Goal: Transaction & Acquisition: Purchase product/service

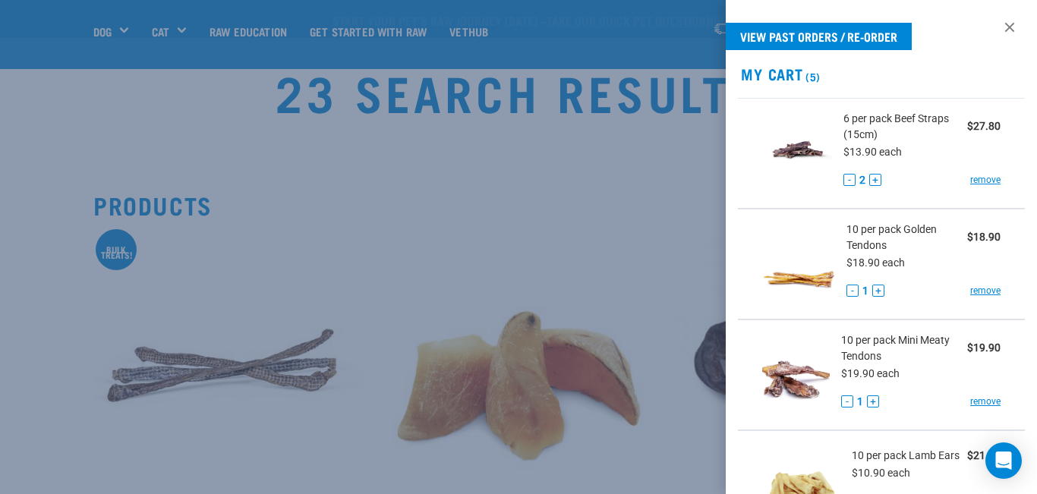
select select "251922"
select select "443097"
select select "15447"
select select "800"
select select "682013"
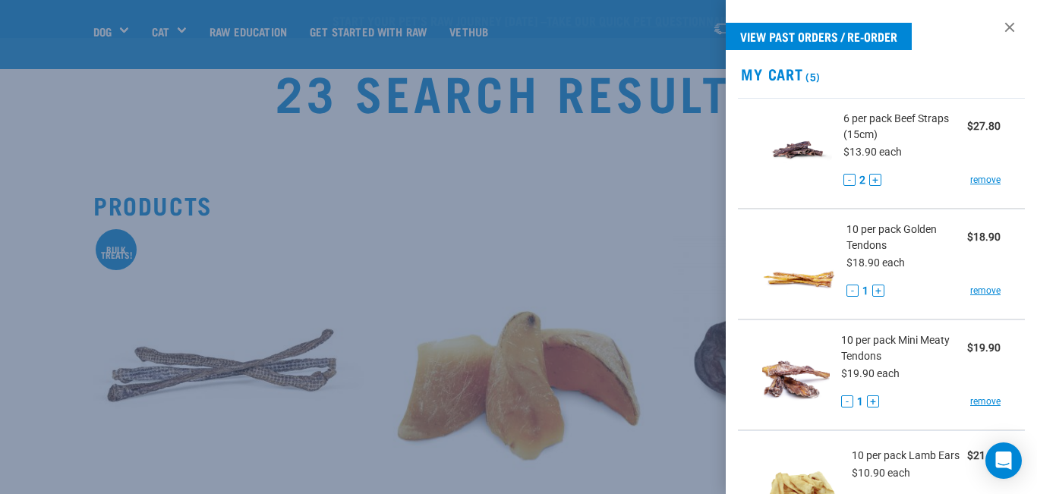
select select "337205"
select select "682012"
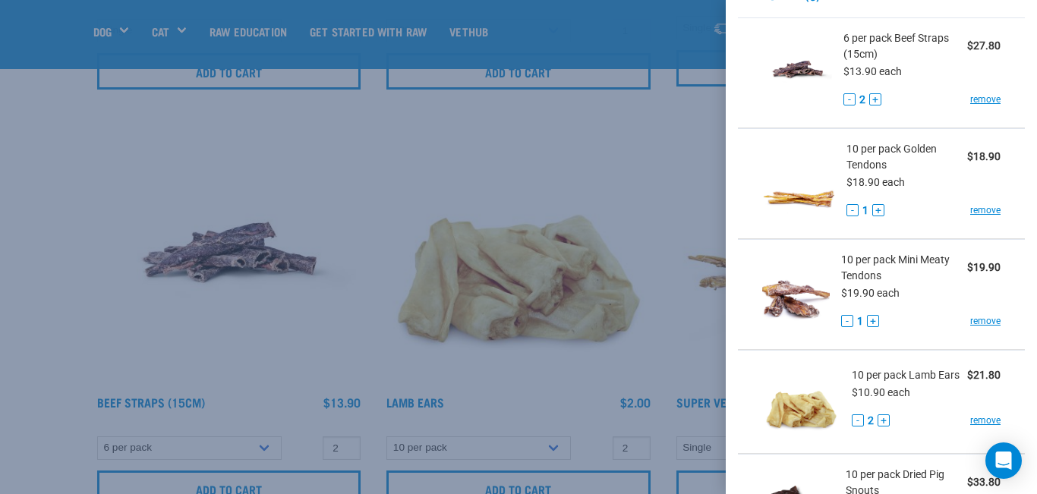
scroll to position [70, 0]
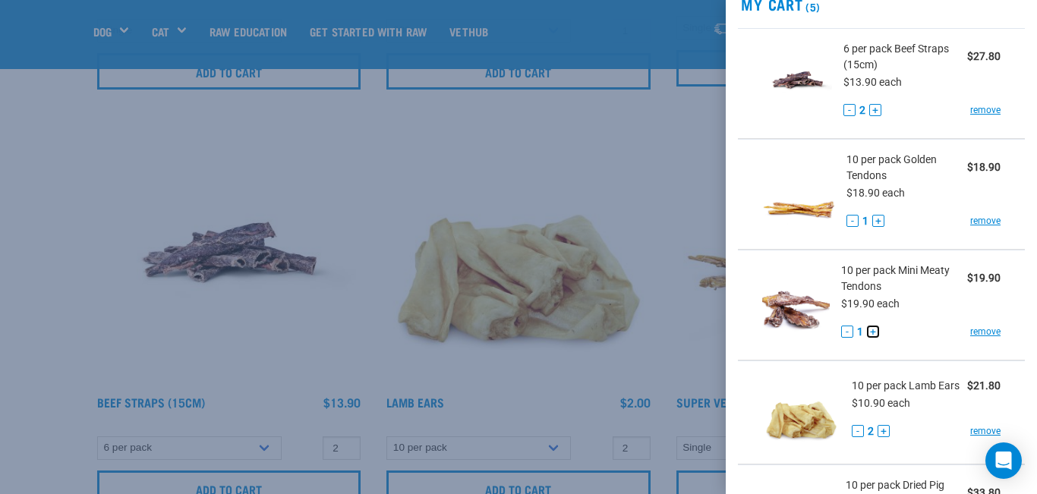
click at [869, 327] on button "+" at bounding box center [873, 332] width 12 height 12
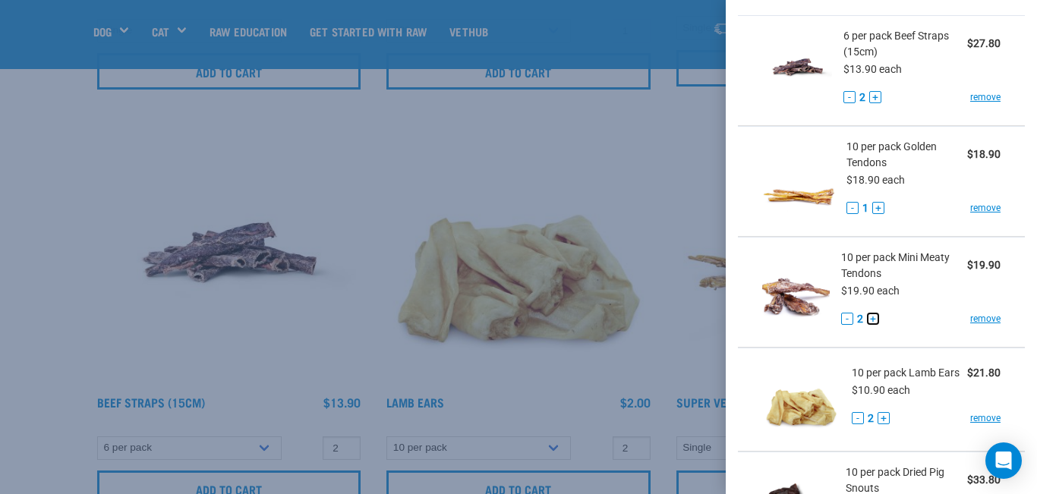
scroll to position [80, 0]
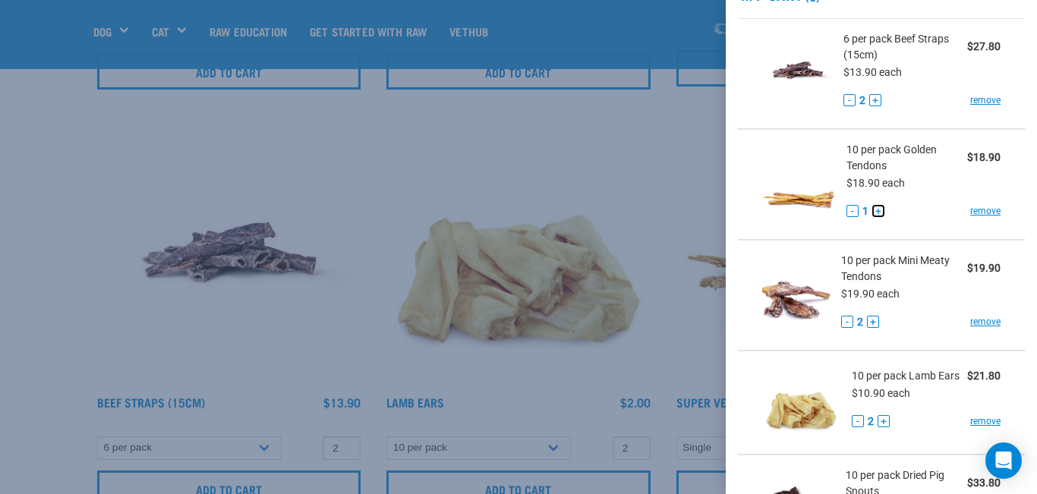
click at [879, 213] on button "+" at bounding box center [878, 211] width 12 height 12
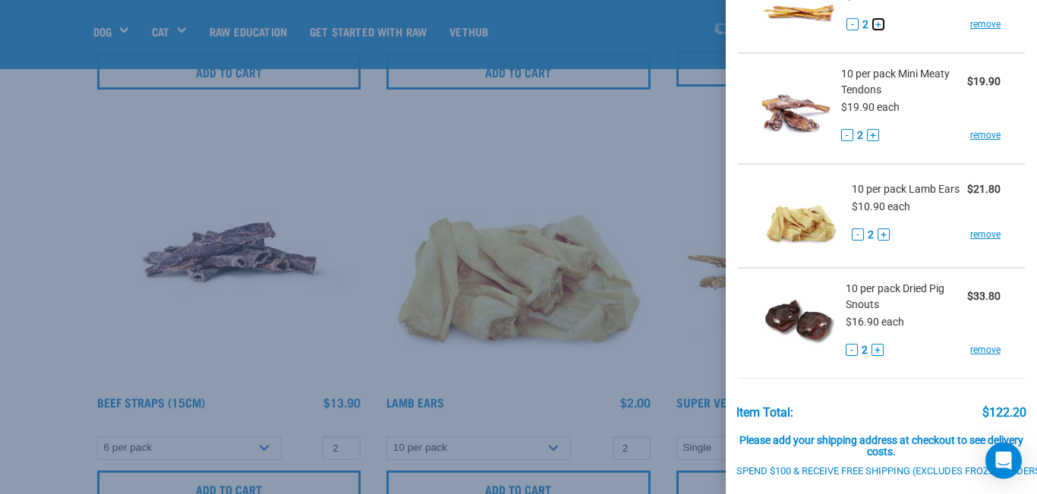
scroll to position [415, 0]
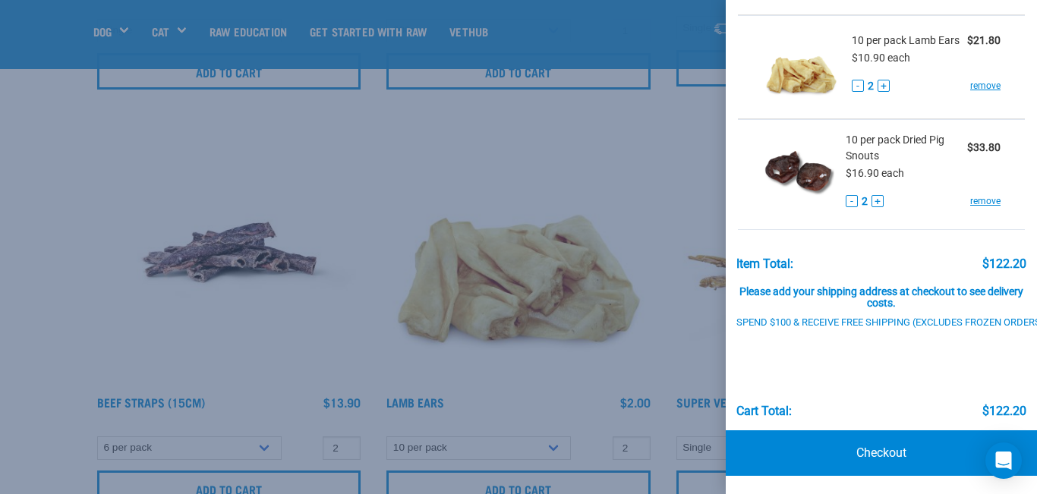
click at [668, 336] on div at bounding box center [518, 247] width 1037 height 494
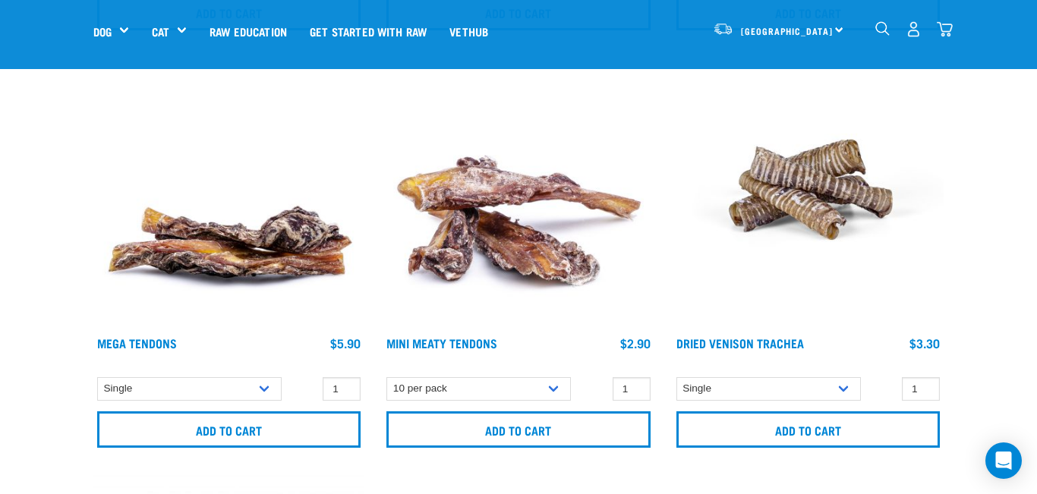
scroll to position [1845, 0]
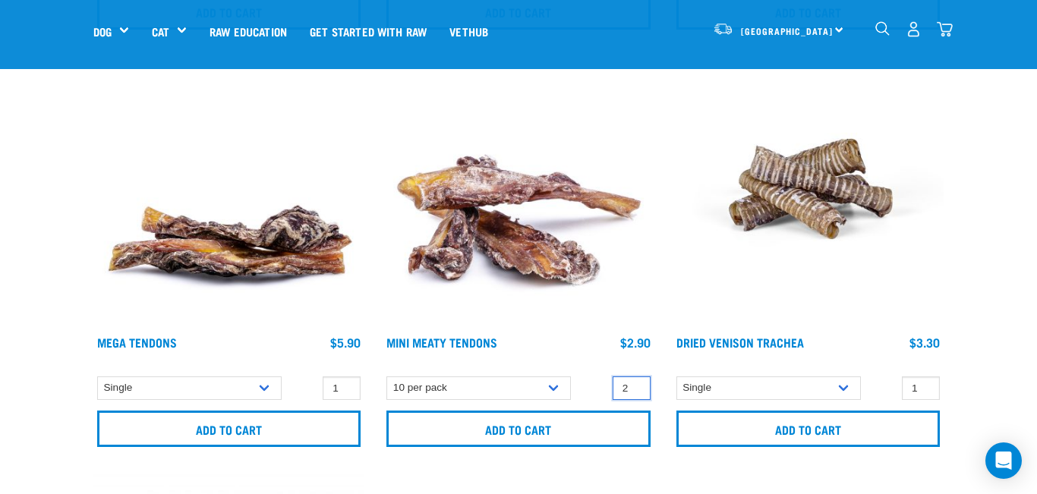
click at [637, 386] on input "2" at bounding box center [632, 389] width 38 height 24
type input "1"
click at [636, 390] on input "1" at bounding box center [632, 388] width 38 height 24
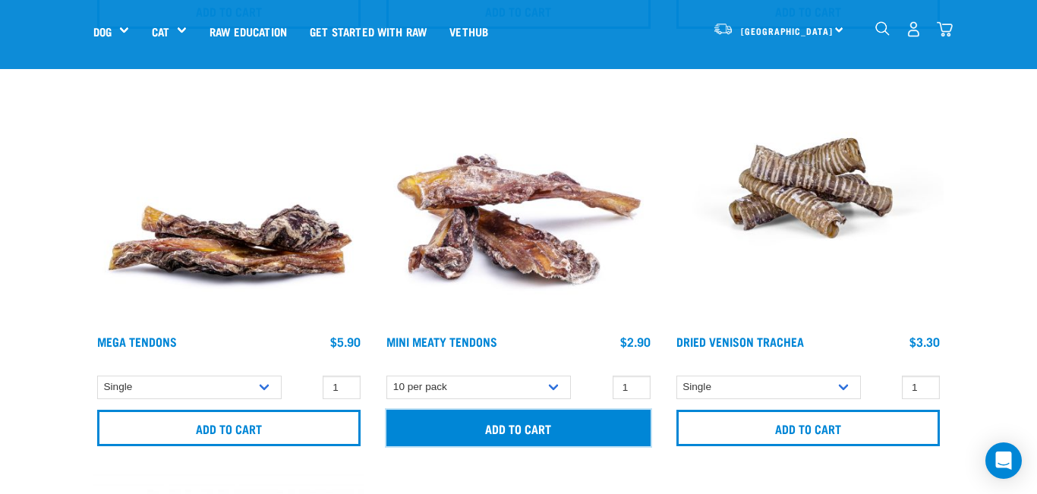
click at [624, 438] on input "Add to cart" at bounding box center [517, 428] width 263 height 36
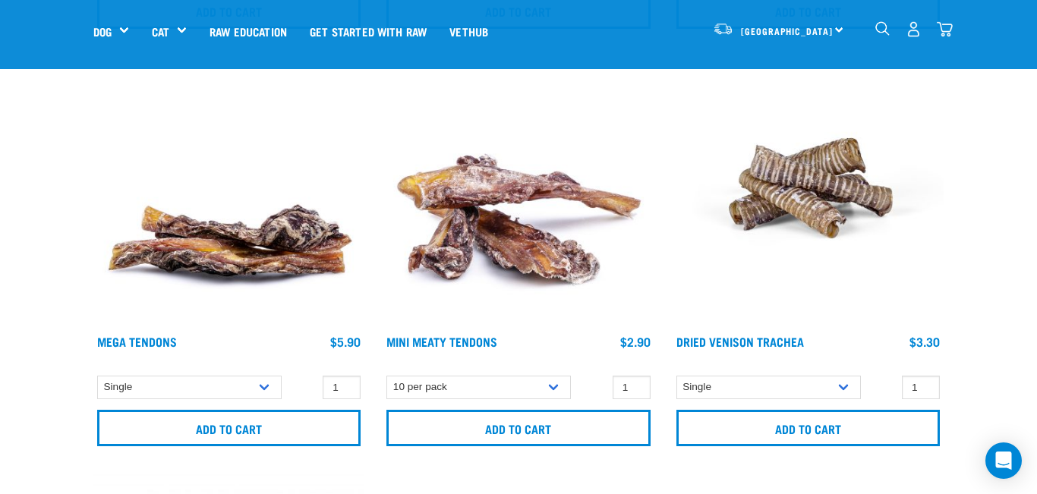
click at [55, 246] on button "delete" at bounding box center [47, 247] width 15 height 15
click at [941, 21] on img "dropdown navigation" at bounding box center [945, 29] width 16 height 16
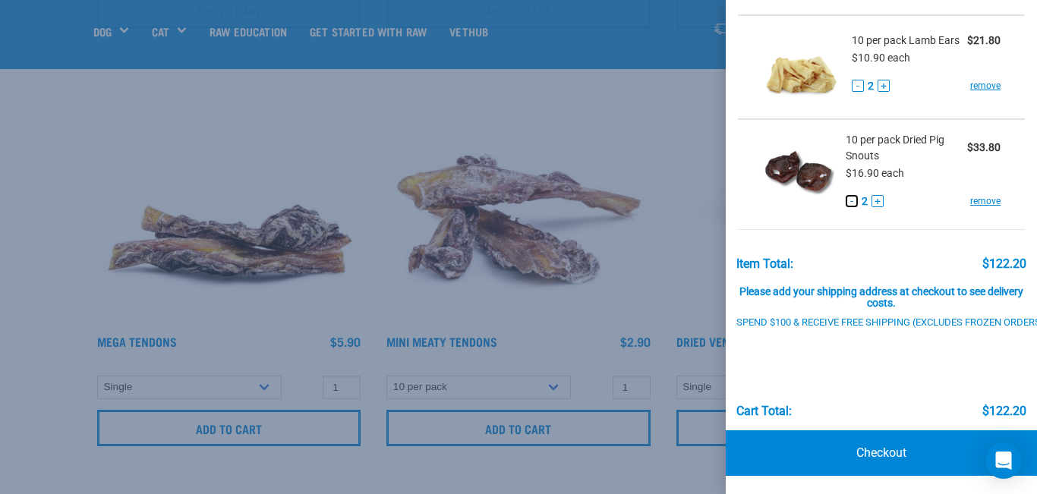
click at [853, 195] on button "-" at bounding box center [852, 201] width 12 height 12
click at [652, 112] on div at bounding box center [518, 247] width 1037 height 494
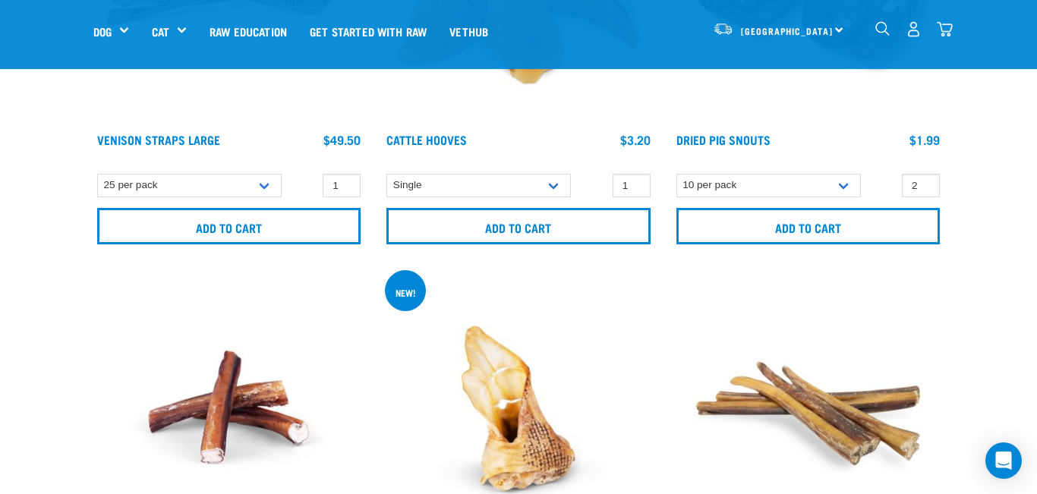
scroll to position [376, 0]
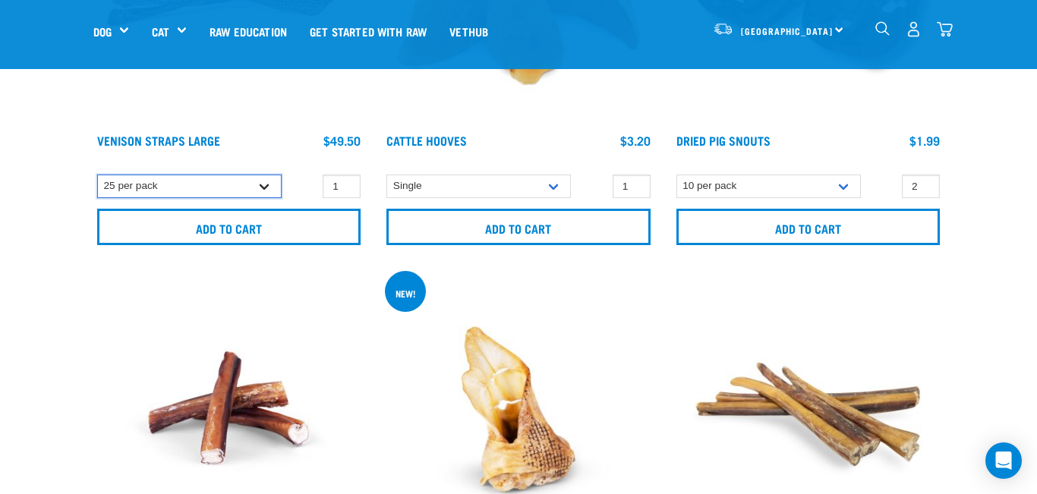
click at [268, 188] on select "Single 25 per pack" at bounding box center [189, 187] width 184 height 24
select select "6333"
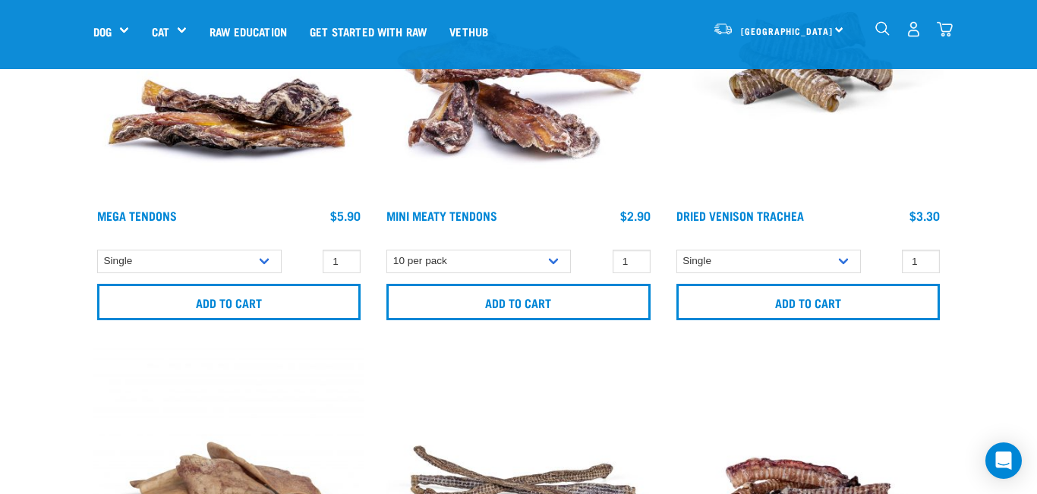
scroll to position [1974, 0]
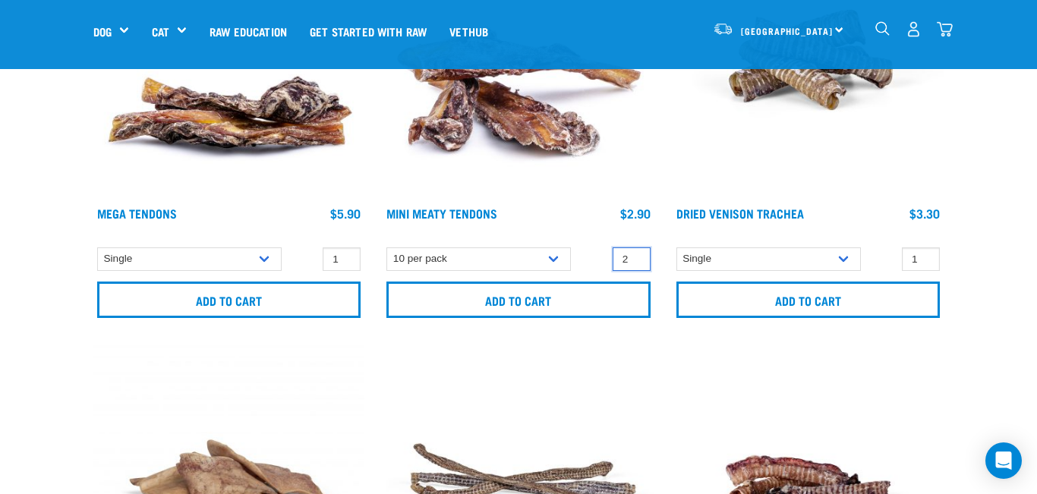
type input "2"
click at [637, 257] on input "2" at bounding box center [632, 259] width 38 height 24
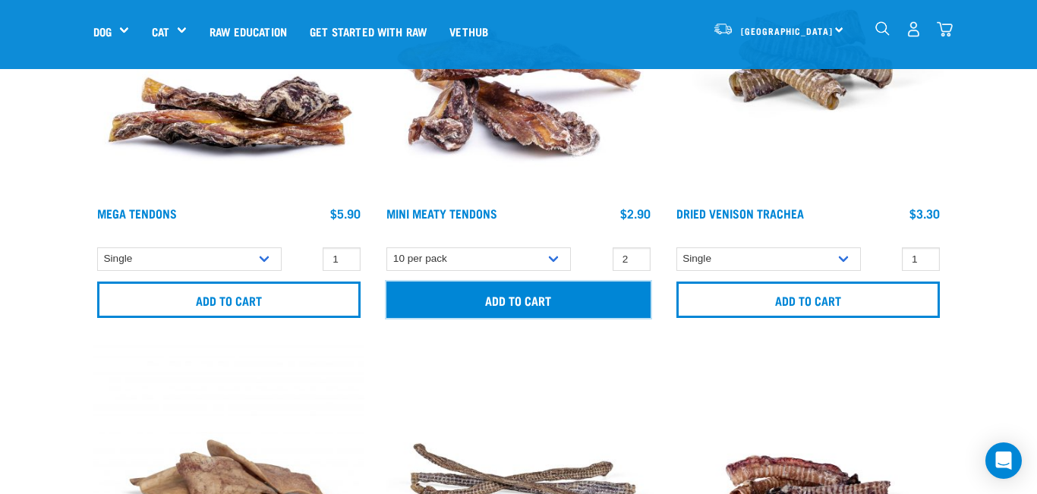
click at [623, 289] on input "Add to cart" at bounding box center [517, 300] width 263 height 36
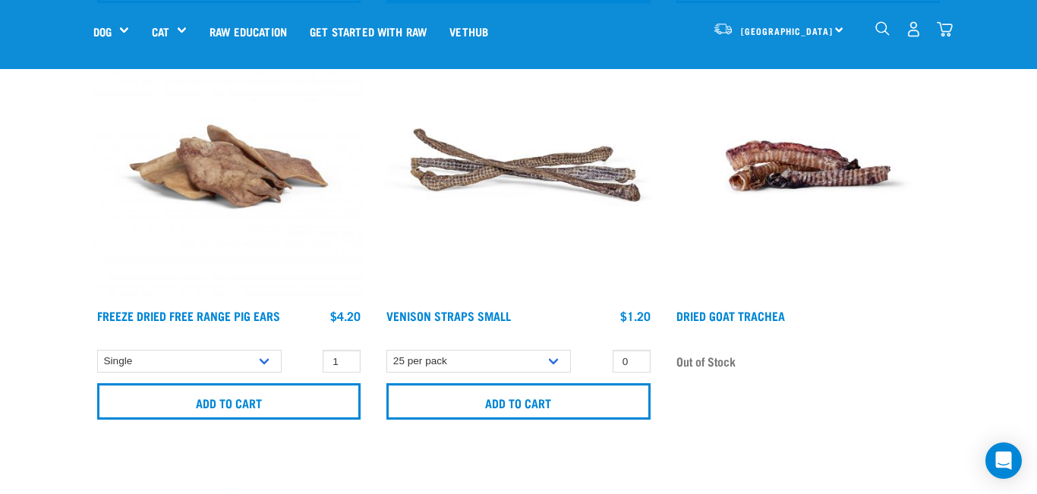
scroll to position [2293, 0]
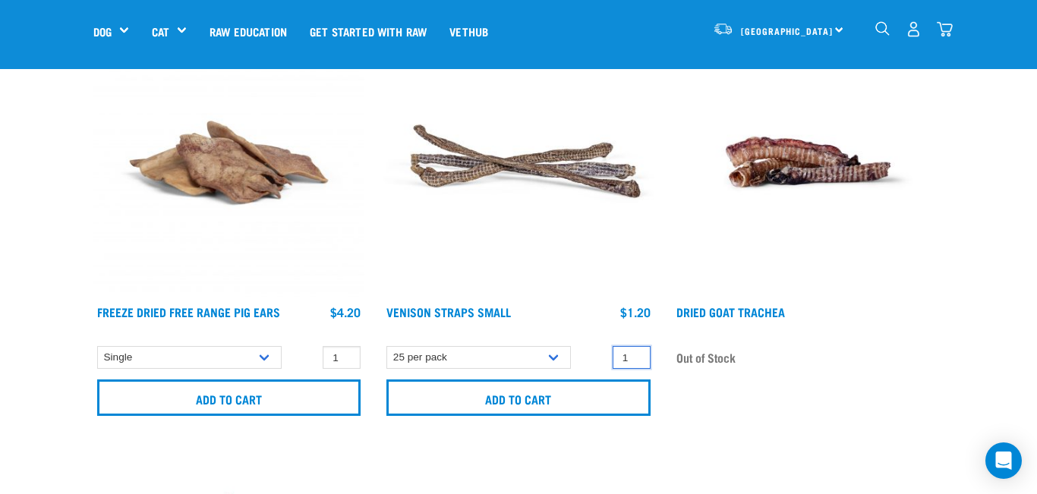
click at [636, 356] on input "1" at bounding box center [632, 358] width 38 height 24
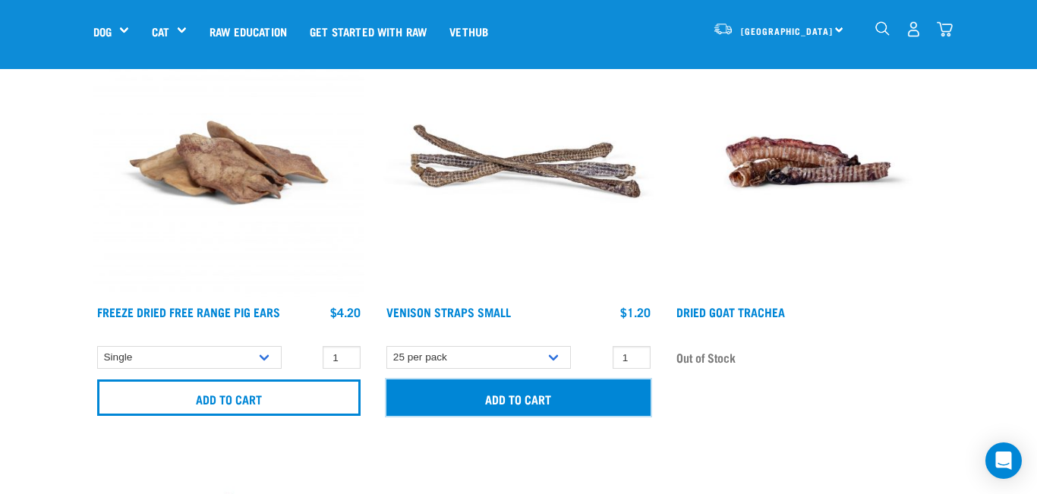
click at [566, 406] on input "Add to cart" at bounding box center [517, 398] width 263 height 36
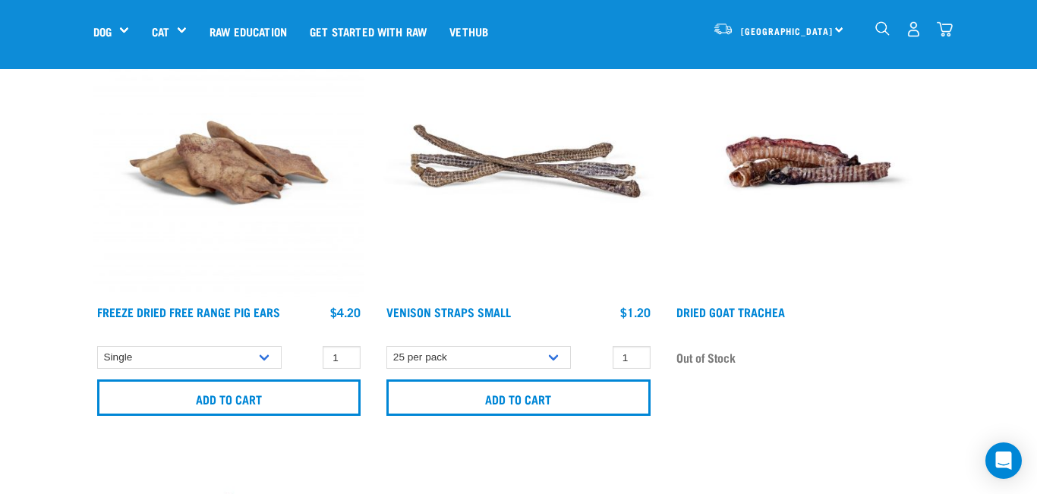
click at [0, 348] on article "Minimum order quantity for this item is 2." at bounding box center [0, 247] width 0 height 494
click at [0, 355] on article "Minimum order quantity for this item is 2." at bounding box center [0, 247] width 0 height 494
click at [67, 253] on button "delete" at bounding box center [59, 247] width 15 height 15
type input "2"
click at [637, 356] on input "2" at bounding box center [632, 358] width 38 height 24
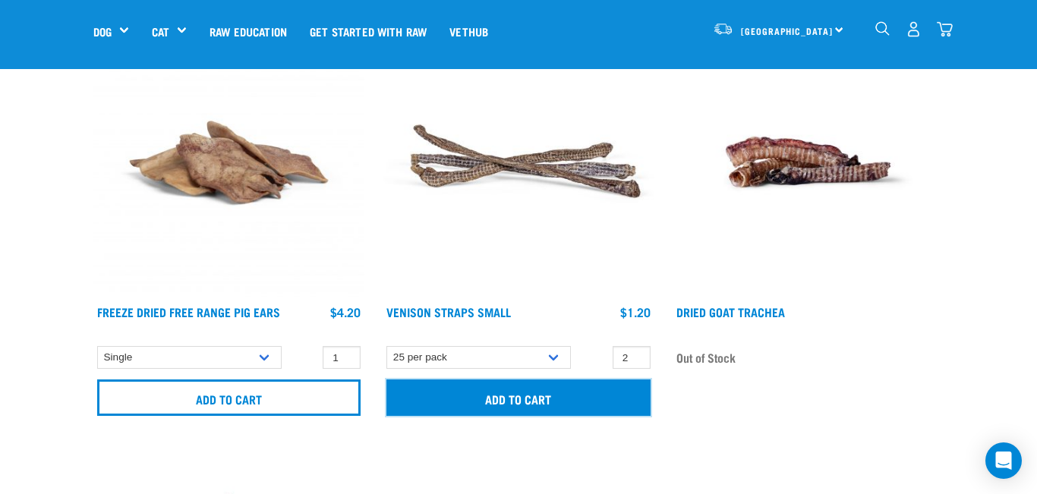
click at [613, 388] on input "Add to cart" at bounding box center [517, 398] width 263 height 36
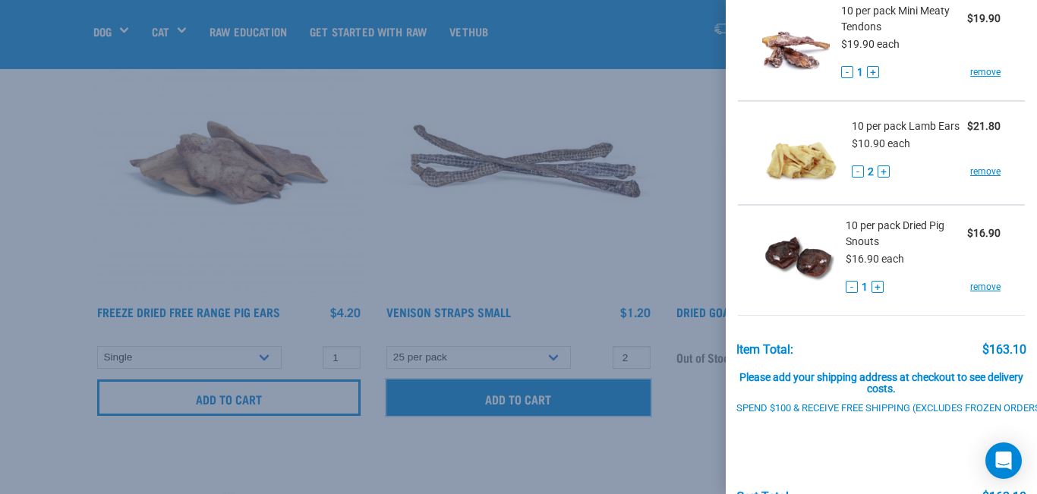
scroll to position [443, 0]
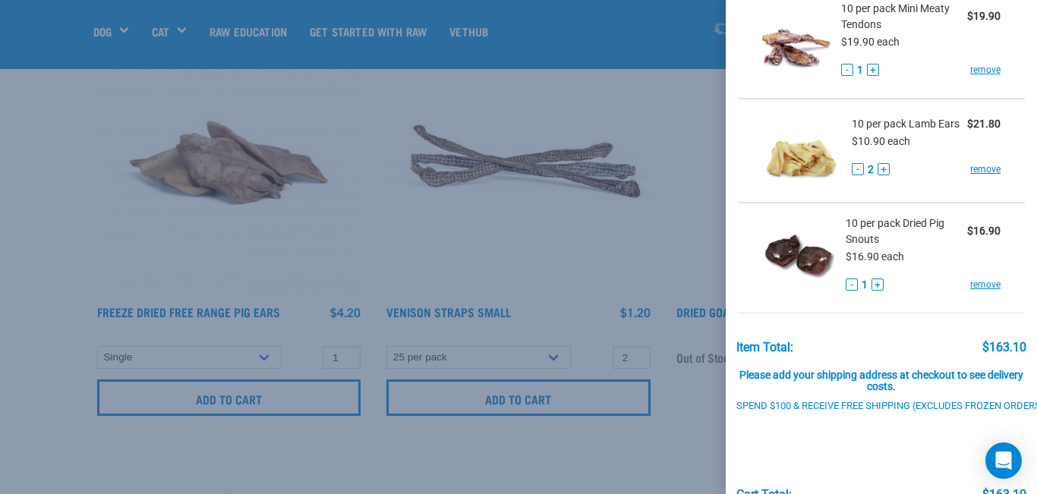
click at [669, 228] on div at bounding box center [518, 247] width 1037 height 494
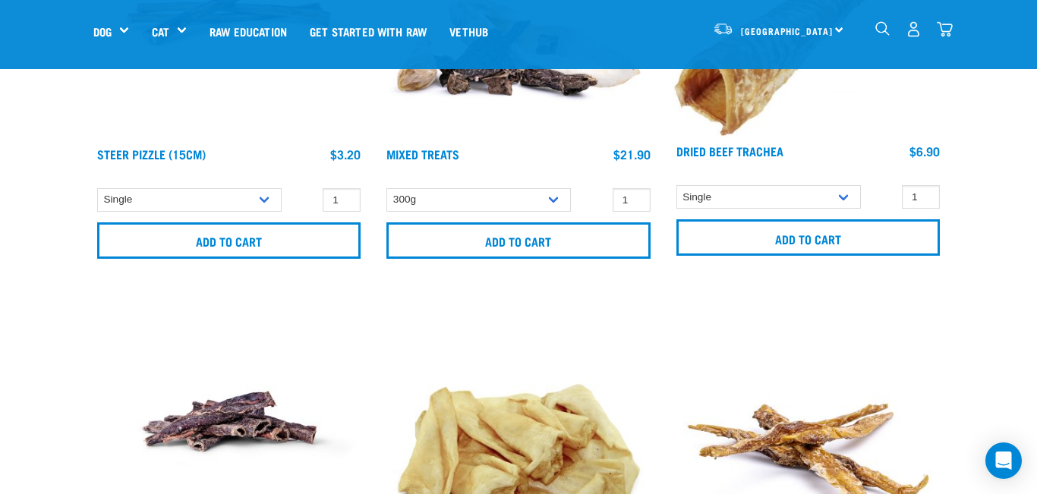
scroll to position [975, 0]
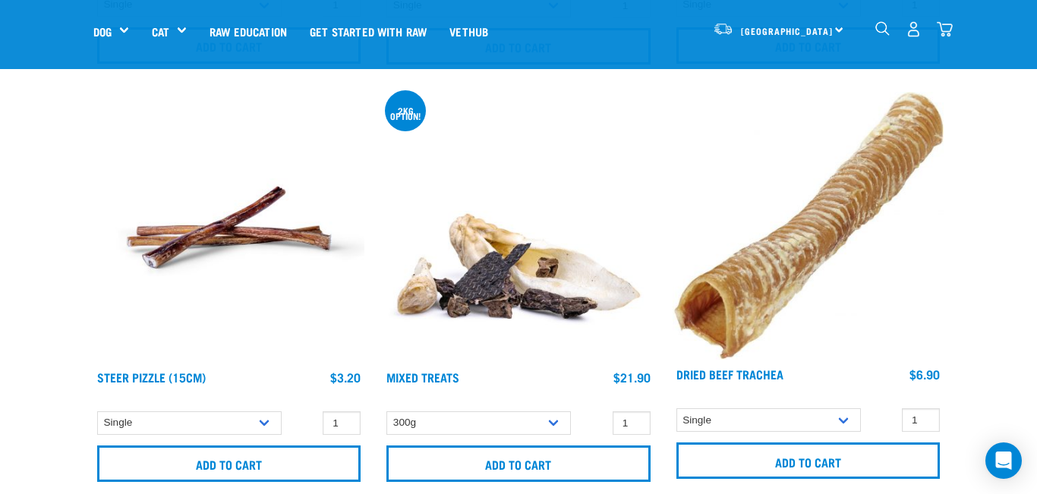
click at [944, 27] on img "dropdown navigation" at bounding box center [945, 29] width 16 height 16
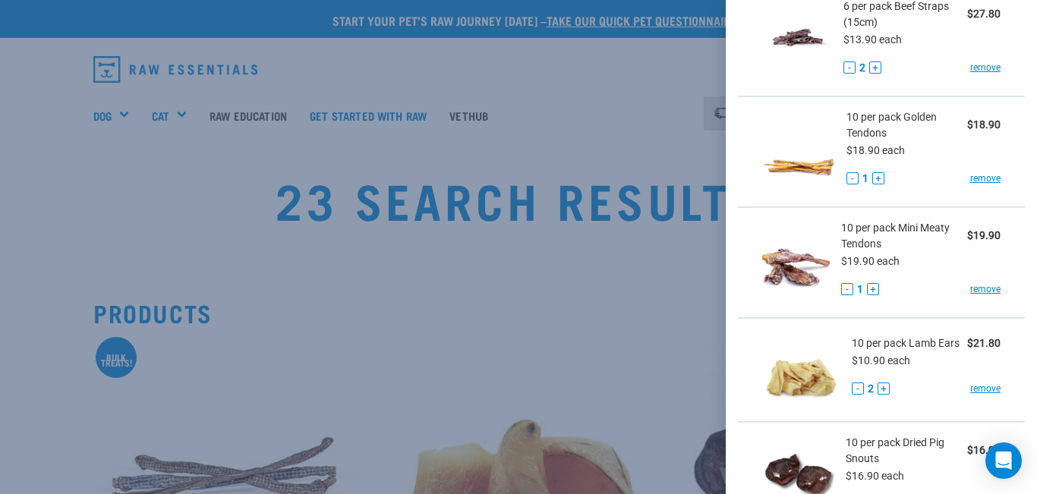
scroll to position [225, 0]
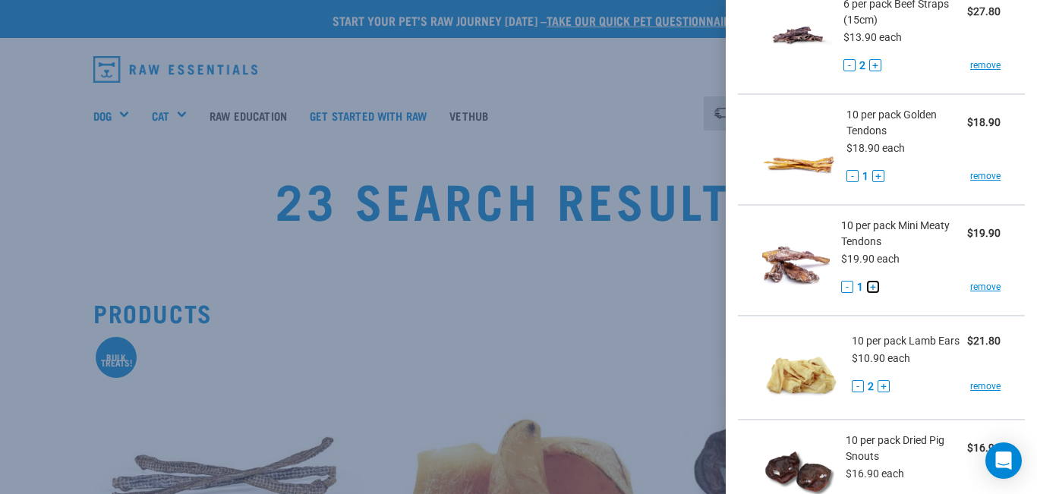
click at [874, 287] on button "+" at bounding box center [873, 287] width 12 height 12
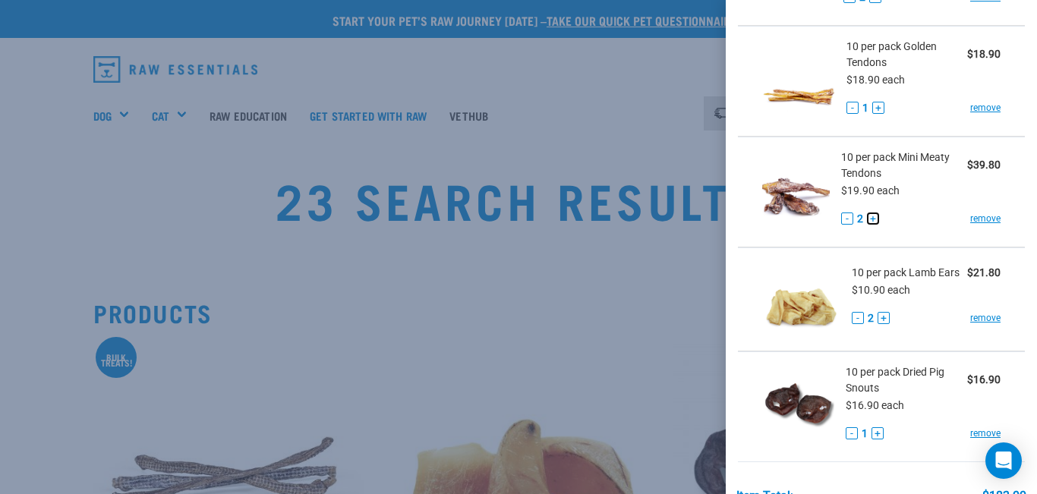
scroll to position [526, 0]
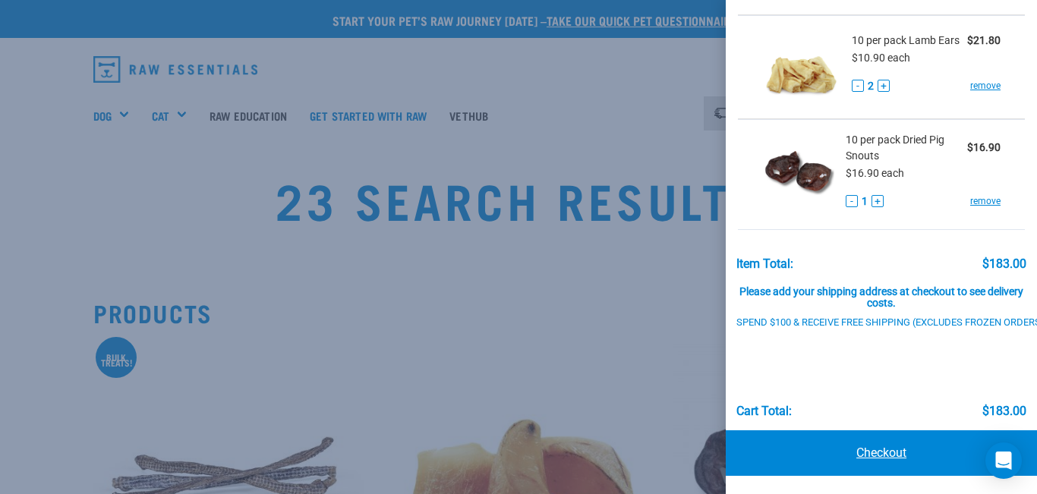
click at [898, 452] on link "Checkout" at bounding box center [881, 453] width 311 height 46
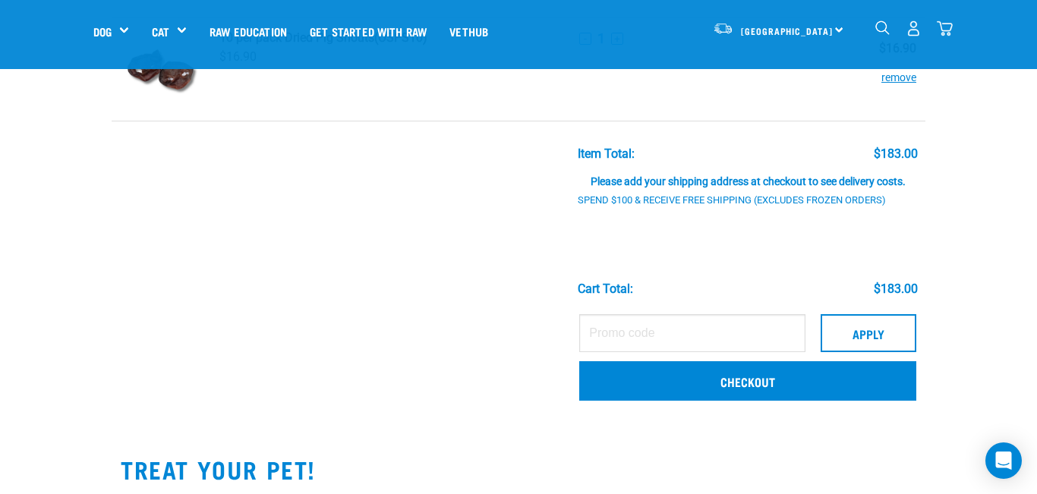
scroll to position [631, 0]
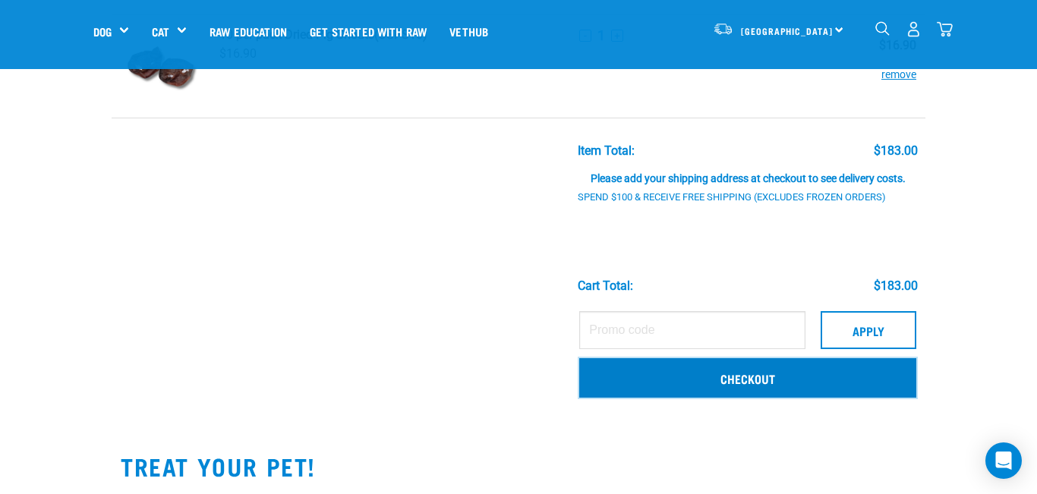
click at [834, 377] on link "Checkout" at bounding box center [747, 377] width 337 height 39
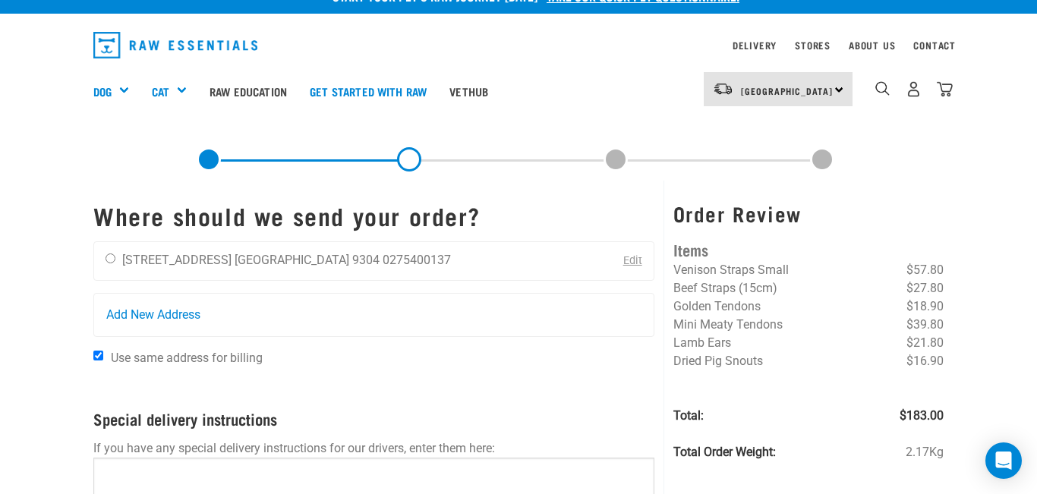
scroll to position [24, 0]
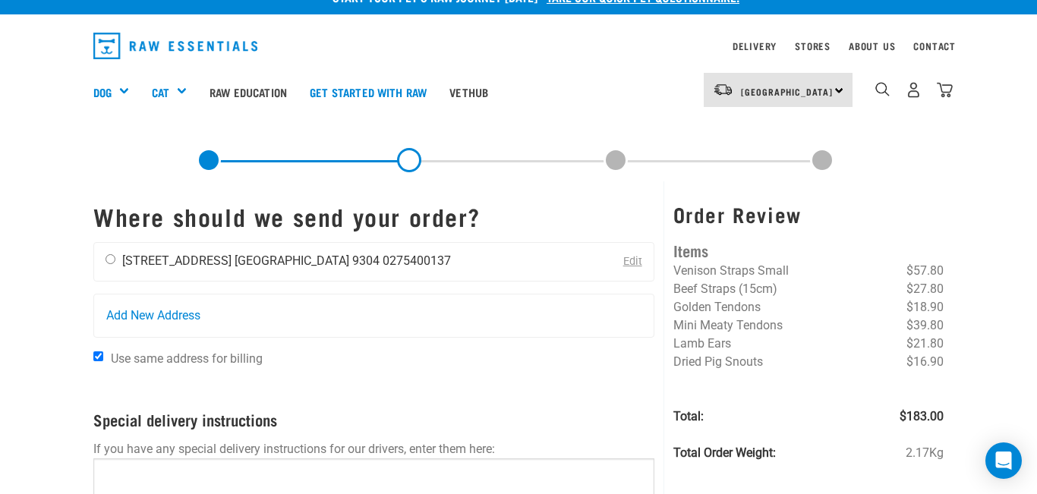
click at [112, 258] on input "radio" at bounding box center [111, 259] width 10 height 10
radio input "true"
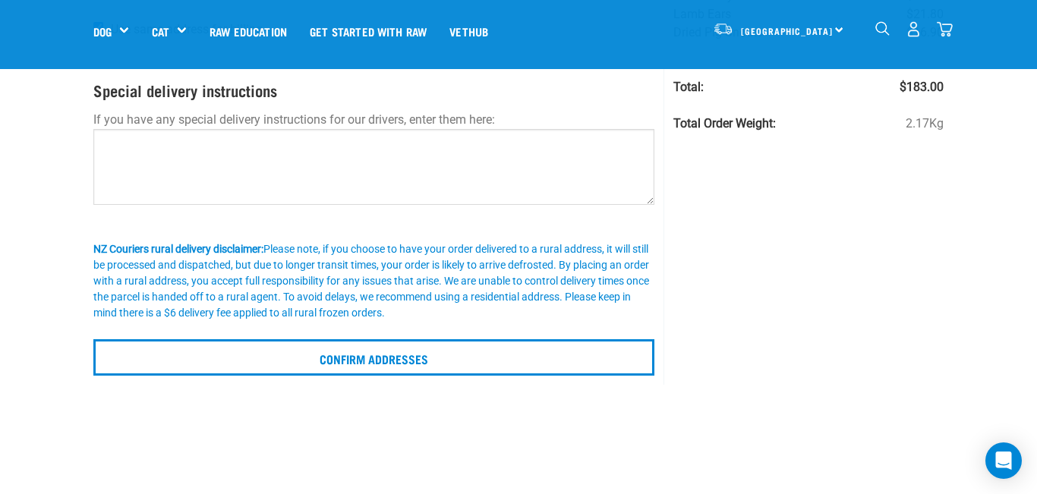
scroll to position [238, 0]
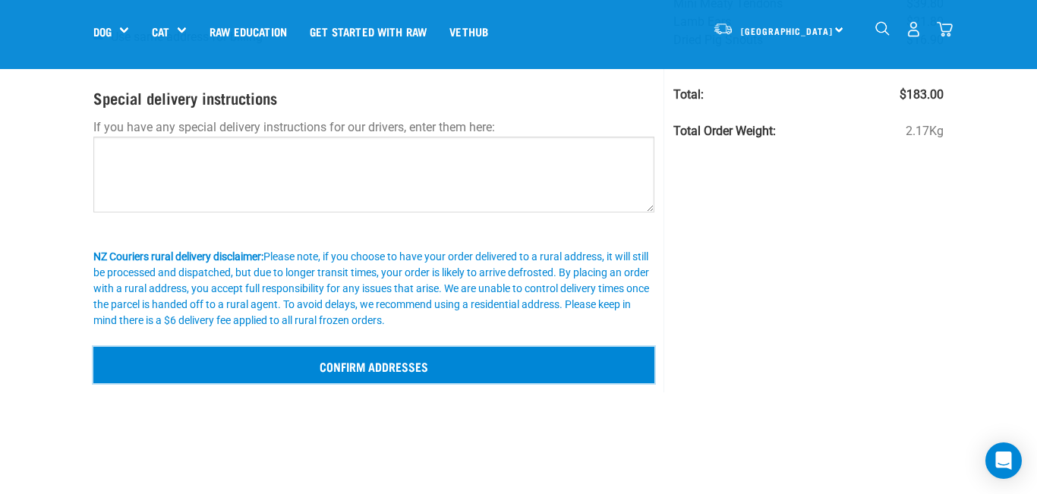
click at [293, 363] on input "Confirm addresses" at bounding box center [373, 365] width 561 height 36
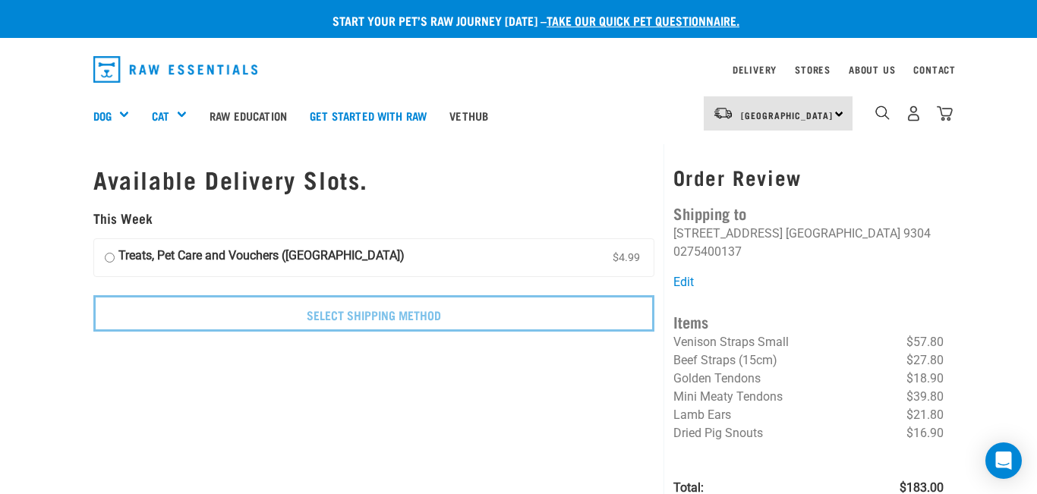
click at [113, 260] on input "Treats, Pet Care and Vouchers (South Island) $4.99" at bounding box center [110, 258] width 10 height 23
radio input "true"
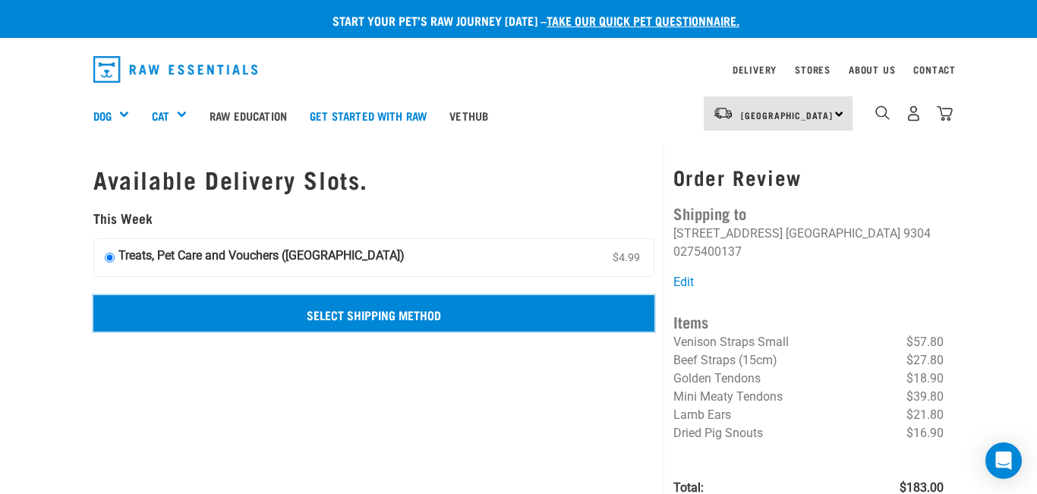
click at [315, 314] on input "Select Shipping Method" at bounding box center [373, 313] width 561 height 36
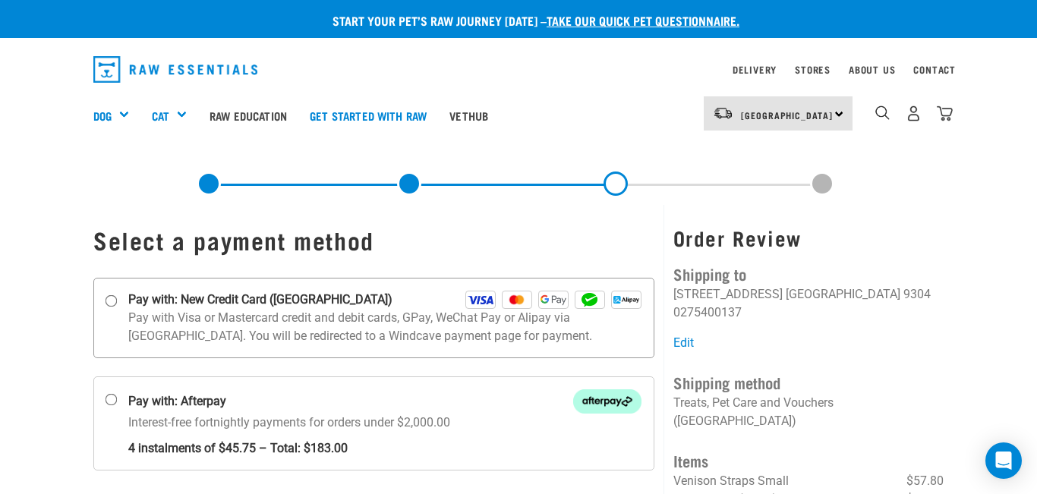
click at [113, 316] on label "Pay with: New Credit Card ([GEOGRAPHIC_DATA])" at bounding box center [373, 318] width 561 height 80
click at [113, 307] on input "Pay with: New Credit Card ([GEOGRAPHIC_DATA])" at bounding box center [112, 301] width 12 height 12
radio input "true"
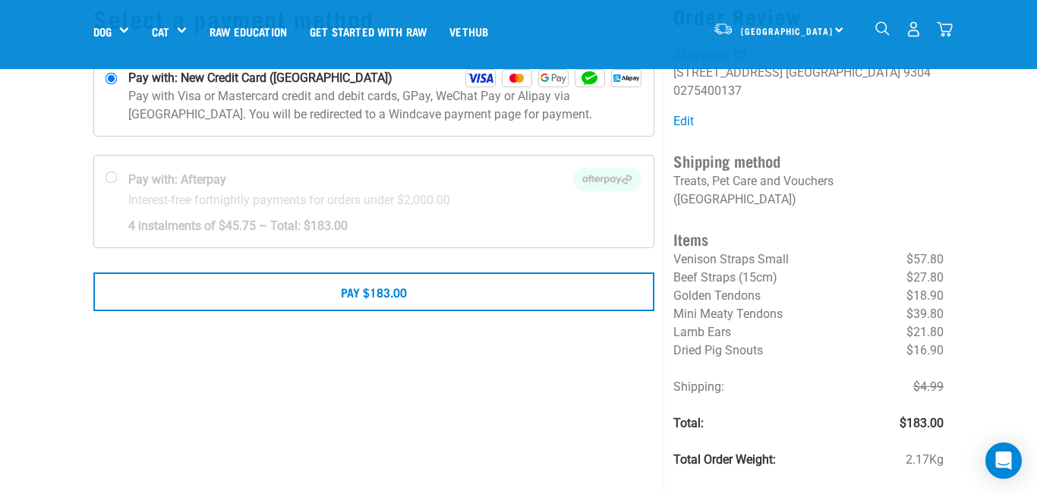
scroll to position [115, 0]
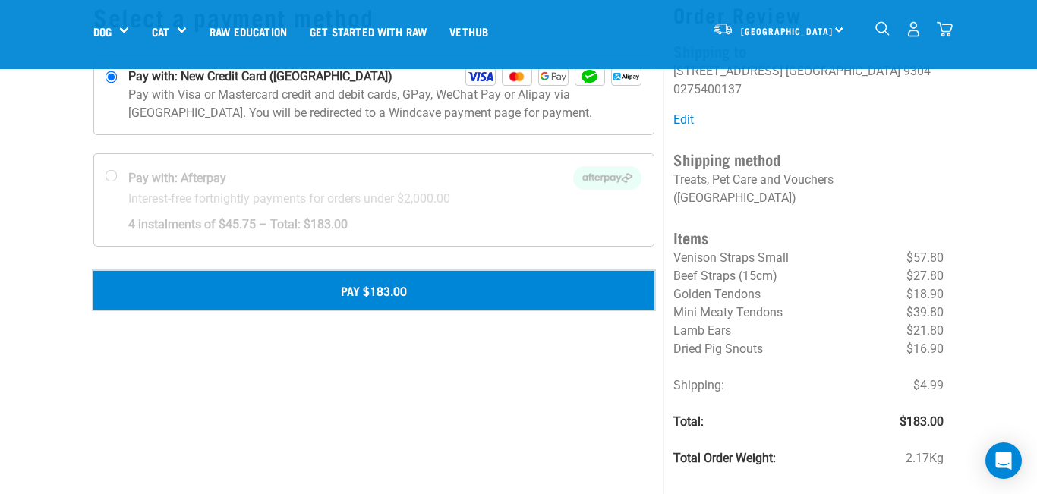
click at [348, 281] on button "Pay $183.00" at bounding box center [373, 290] width 561 height 38
